Goal: Go to known website: Go to known website

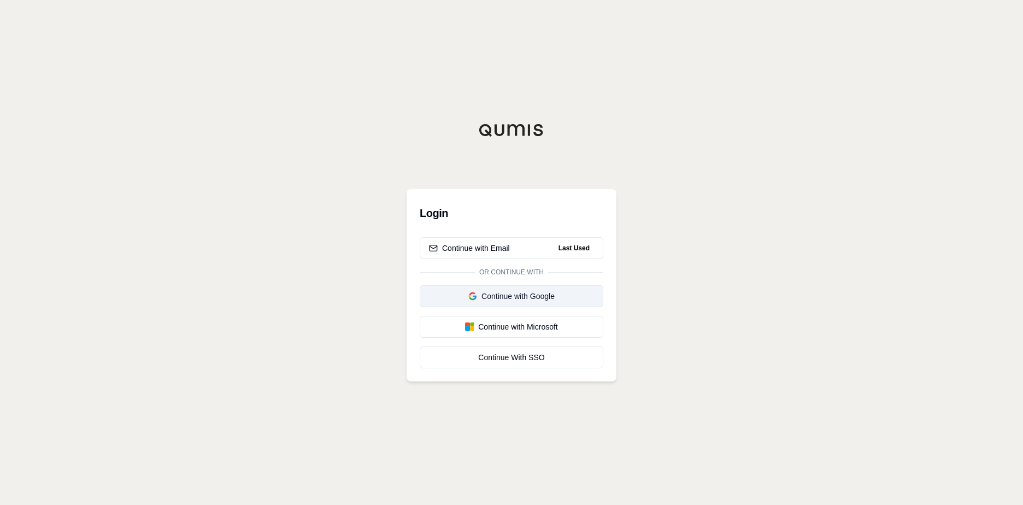
click at [538, 295] on div "Continue with Google" at bounding box center [511, 296] width 165 height 11
click at [531, 297] on div "Continue with Google" at bounding box center [489, 296] width 121 height 11
